Goal: Information Seeking & Learning: Understand process/instructions

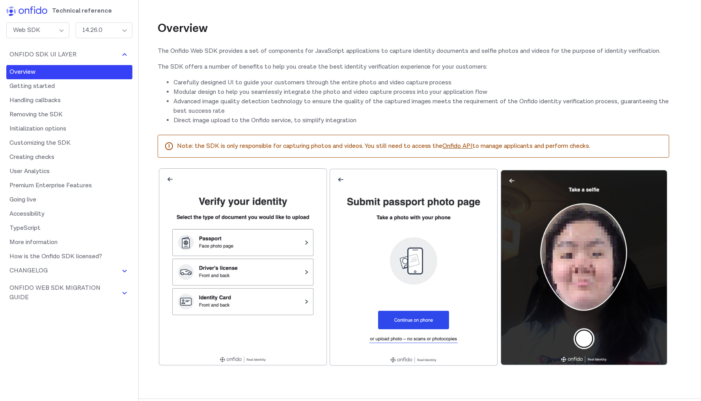
scroll to position [87, 0]
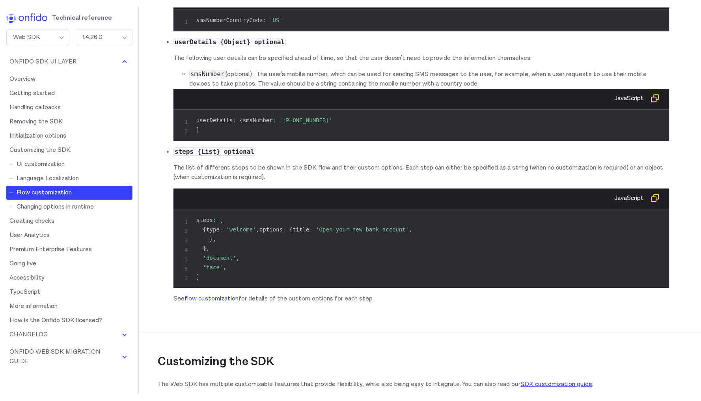
scroll to position [6759, 0]
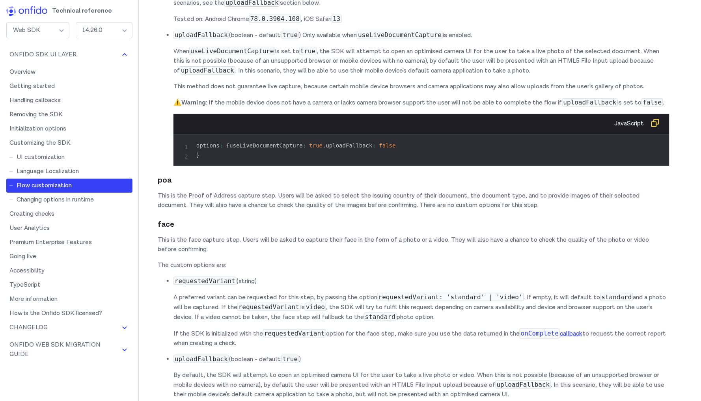
drag, startPoint x: 172, startPoint y: 192, endPoint x: 493, endPoint y: 232, distance: 323.0
copy li "forceCrossDevice (boolean - default: false ) The Web SDK offers a cross device …"
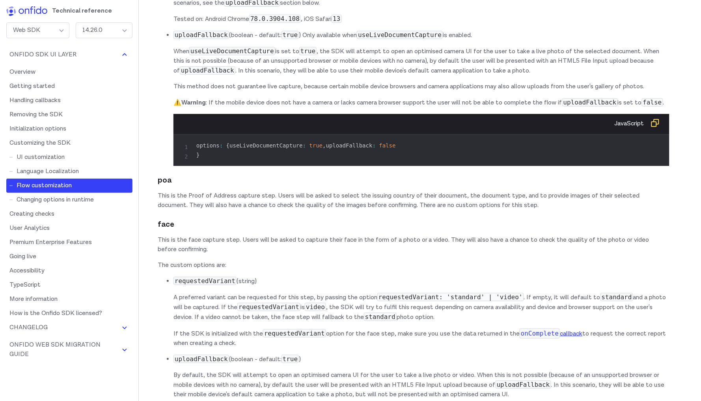
drag, startPoint x: 172, startPoint y: 243, endPoint x: 432, endPoint y: 241, distance: 260.3
copy p "When forceCrossDevice is set to true , the cross device flow is mandatory for a…"
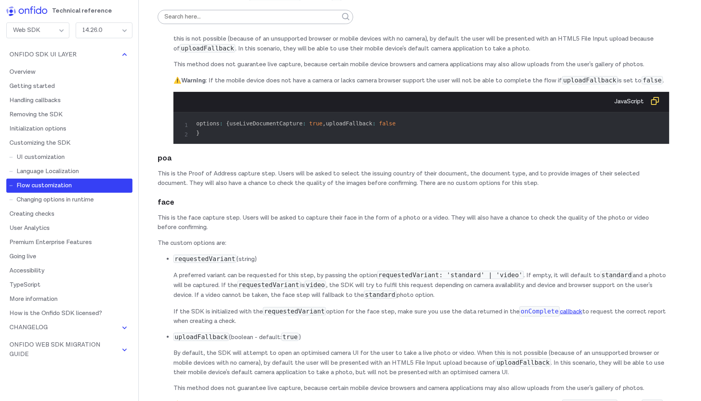
scroll to position [6773, 0]
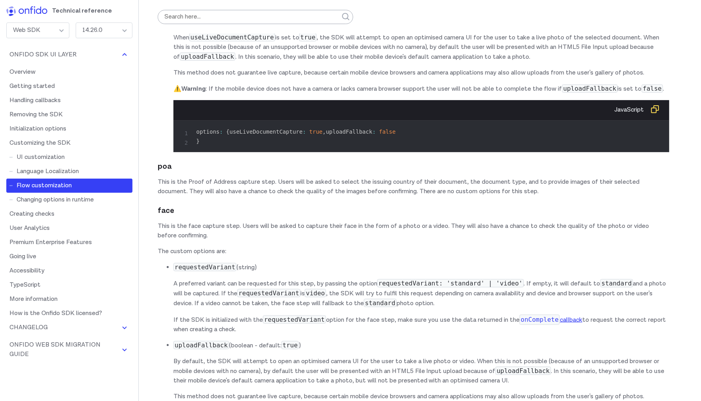
drag, startPoint x: 436, startPoint y: 229, endPoint x: 538, endPoint y: 235, distance: 102.7
copy p "Desktop users will be required to complete the capture process on a mobile devi…"
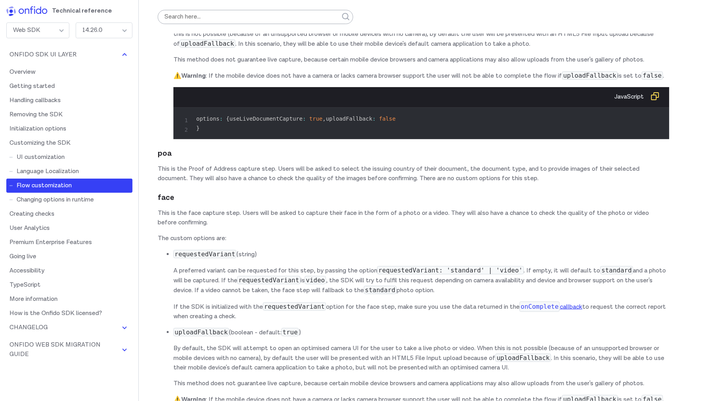
scroll to position [6787, 0]
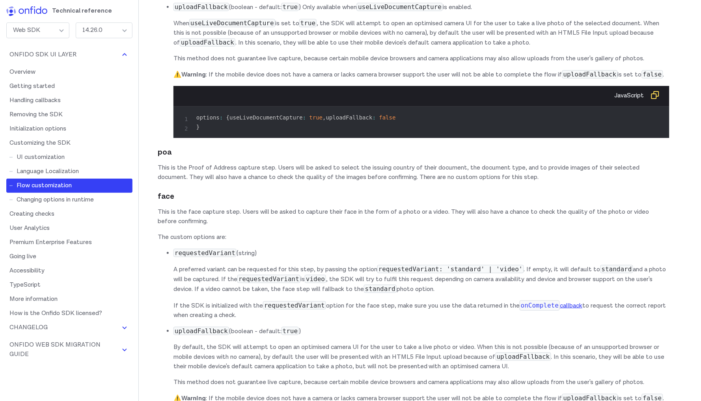
drag, startPoint x: 349, startPoint y: 216, endPoint x: 453, endPoint y: 215, distance: 104.1
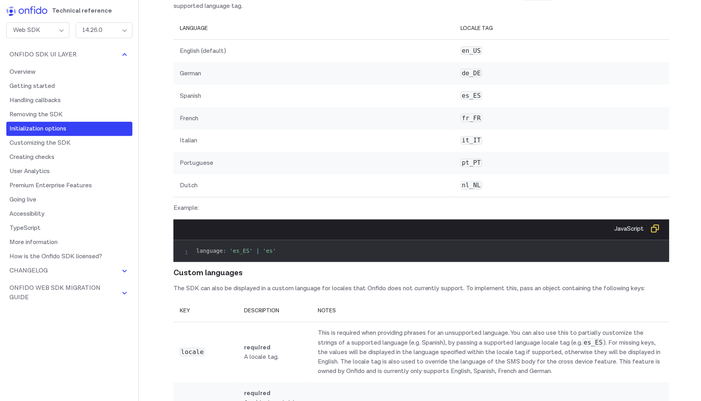
scroll to position [5402, 0]
